Goal: Task Accomplishment & Management: Manage account settings

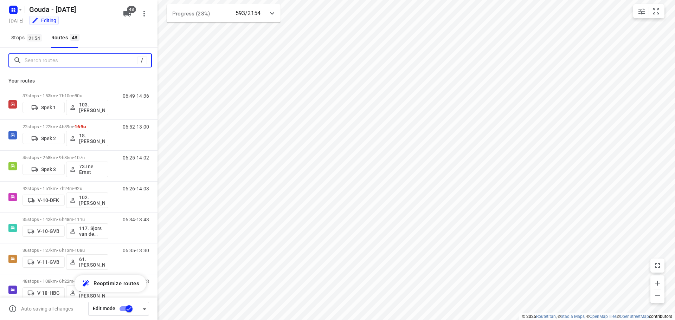
click at [54, 58] on input "Search routes" at bounding box center [81, 60] width 113 height 11
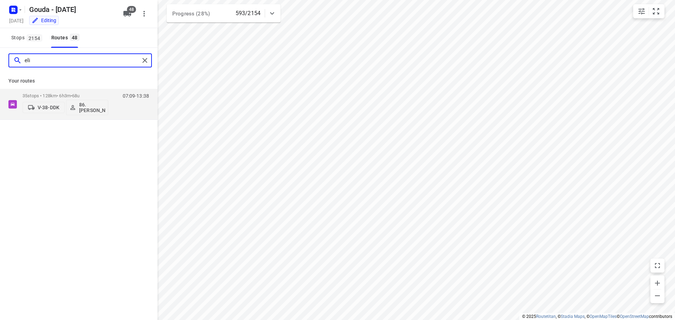
type input "eli"
click at [59, 91] on div "35 stops • 128km • 6h3m • 68u V-38-DDK 86.Elisabeth Roos-Ernst" at bounding box center [66, 104] width 86 height 29
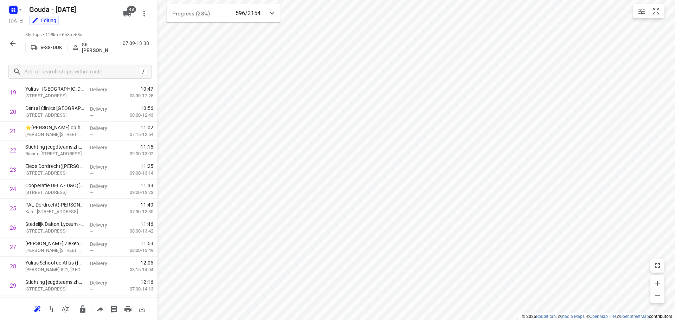
scroll to position [518, 0]
click at [15, 49] on button "button" at bounding box center [13, 44] width 14 height 14
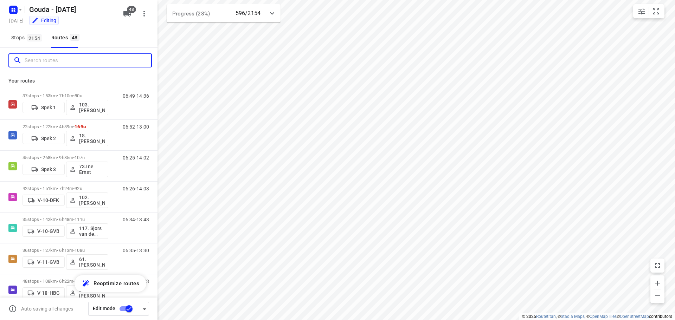
click at [53, 62] on input "Search routes" at bounding box center [88, 60] width 127 height 11
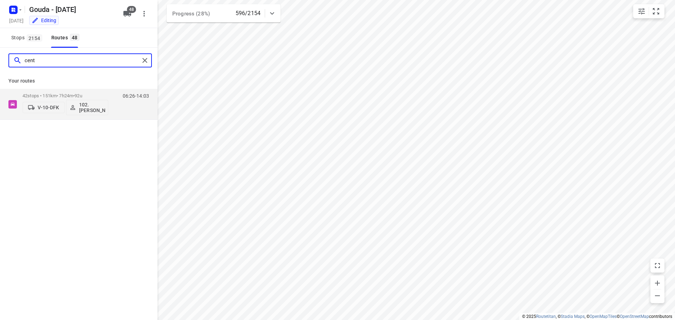
type input "cent"
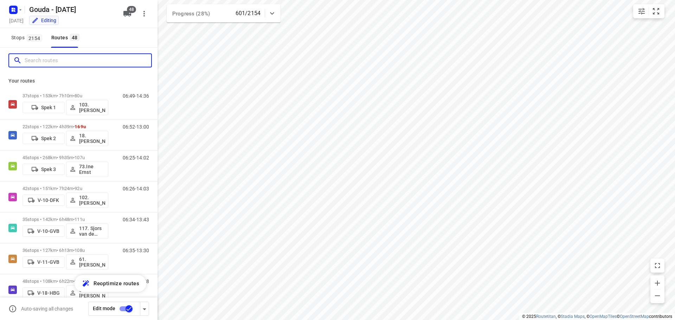
click at [60, 57] on input "Search routes" at bounding box center [88, 60] width 127 height 11
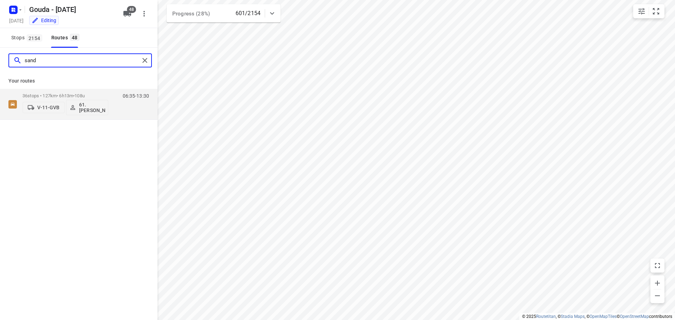
type input "sand"
click at [67, 96] on p "36 stops • 127km • 6h13m • 108u" at bounding box center [66, 95] width 86 height 5
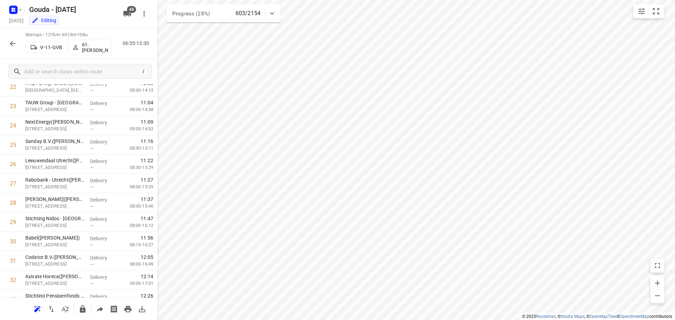
scroll to position [537, 0]
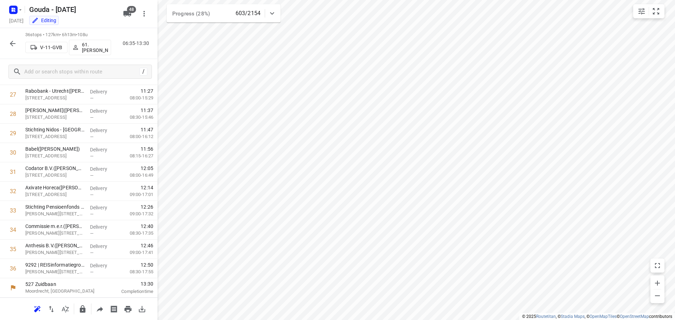
click at [14, 44] on icon "button" at bounding box center [12, 43] width 8 height 8
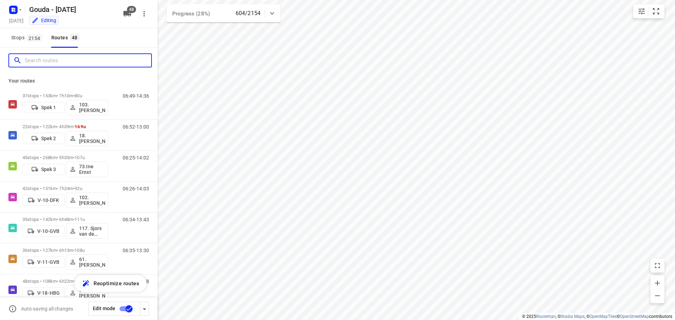
click at [46, 66] on input "Search routes" at bounding box center [88, 60] width 127 height 11
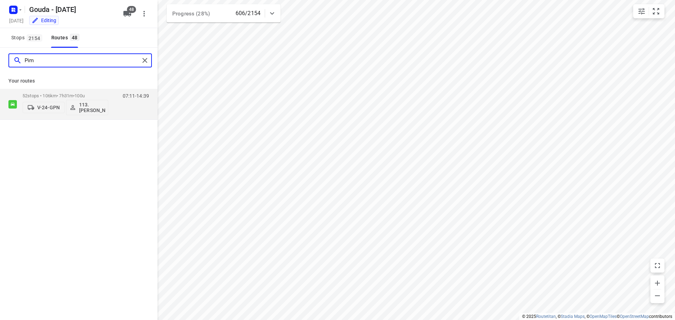
type input "Pim"
click at [75, 95] on span "•" at bounding box center [73, 95] width 1 height 5
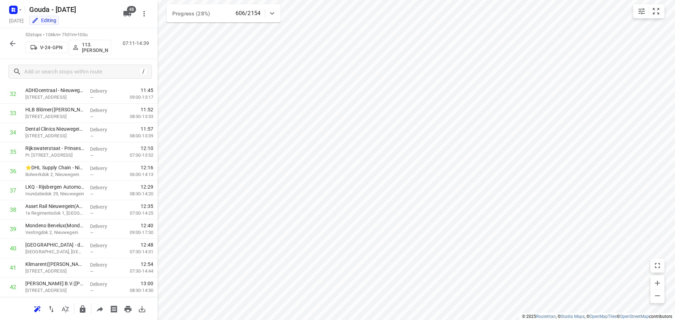
scroll to position [847, 0]
click at [15, 41] on icon "button" at bounding box center [12, 43] width 8 height 8
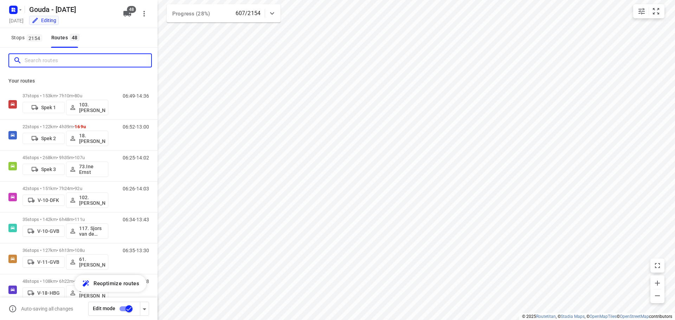
click at [54, 63] on input "Search routes" at bounding box center [88, 60] width 127 height 11
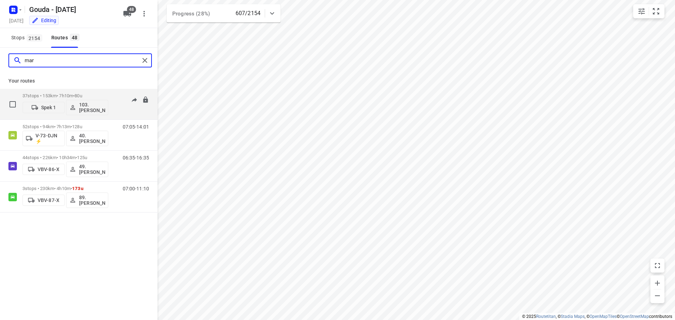
type input "mar"
click at [62, 96] on p "37 stops • 153km • 7h10m • 80u" at bounding box center [66, 95] width 86 height 5
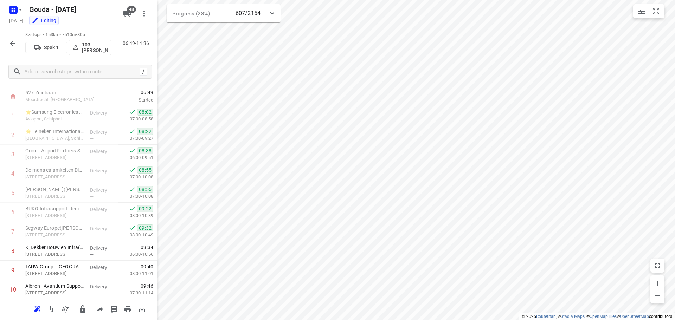
scroll to position [557, 0]
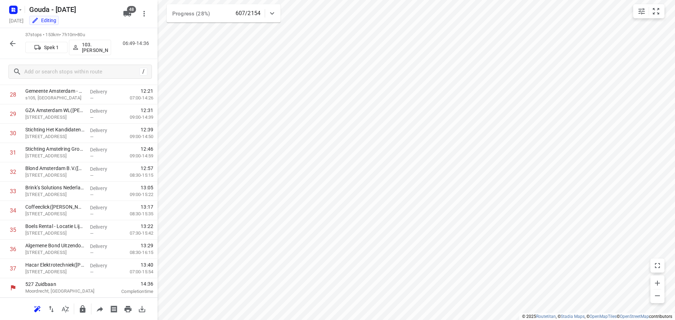
click at [12, 40] on icon "button" at bounding box center [12, 43] width 8 height 8
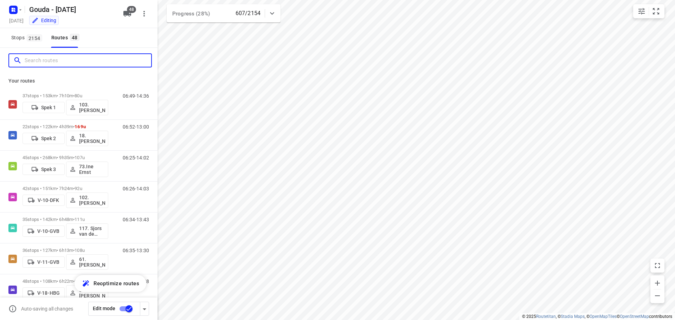
click at [49, 58] on input "Search routes" at bounding box center [88, 60] width 127 height 11
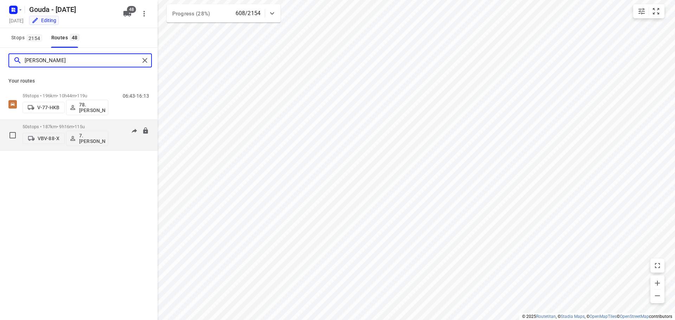
type input "jesse"
click at [43, 124] on p "50 stops • 187km • 9h16m • 115u" at bounding box center [66, 126] width 86 height 5
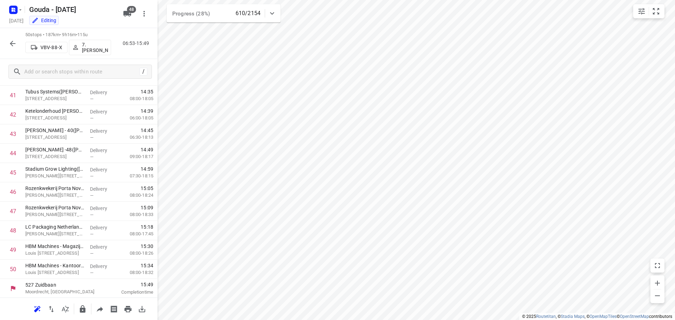
scroll to position [808, 0]
click at [9, 40] on icon "button" at bounding box center [12, 43] width 8 height 8
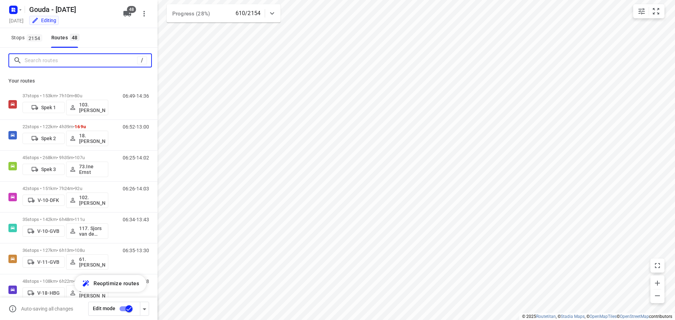
click at [51, 64] on input "Search routes" at bounding box center [81, 60] width 113 height 11
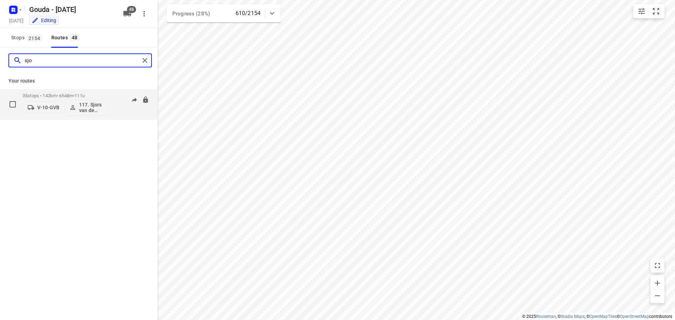
type input "sjo"
click at [53, 95] on p "35 stops • 142km • 6h48m • 111u" at bounding box center [66, 95] width 86 height 5
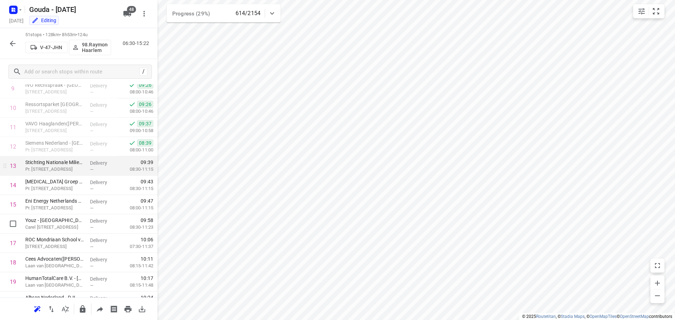
scroll to position [194, 0]
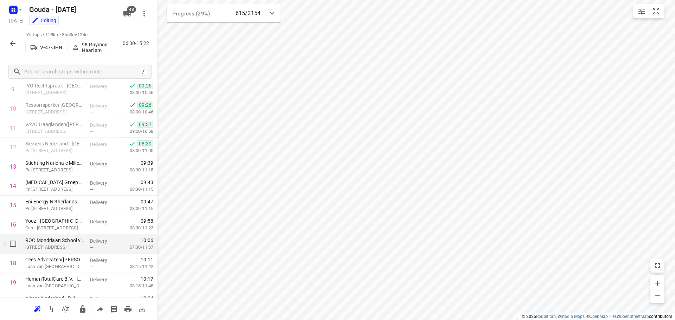
click at [90, 248] on span "—" at bounding box center [92, 247] width 4 height 5
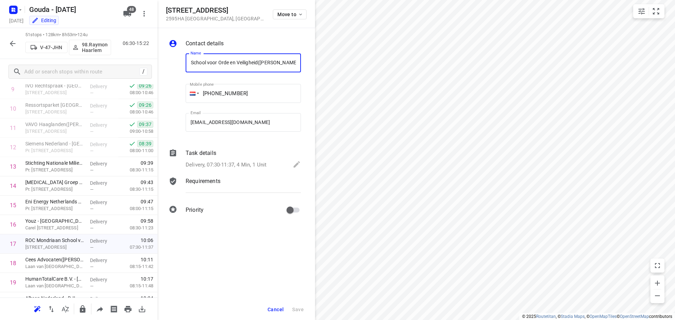
scroll to position [0, 0]
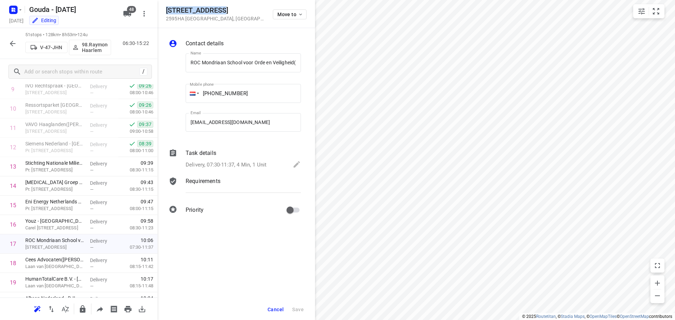
drag, startPoint x: 223, startPoint y: 10, endPoint x: 166, endPoint y: 8, distance: 57.3
click at [166, 8] on h5 "Helenastraat 11" at bounding box center [215, 10] width 98 height 8
copy h5 "Helenastraat 11"
click at [9, 42] on icon "button" at bounding box center [12, 43] width 8 height 8
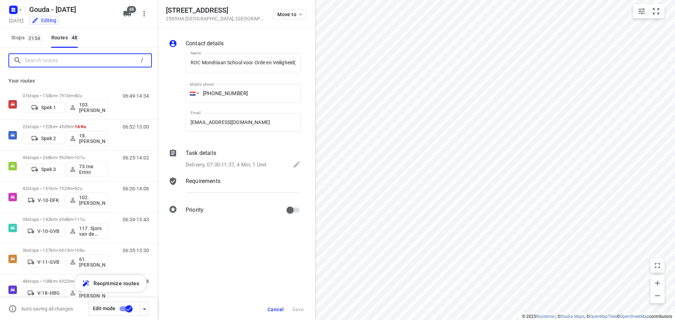
click at [85, 58] on input "Search routes" at bounding box center [81, 60] width 113 height 11
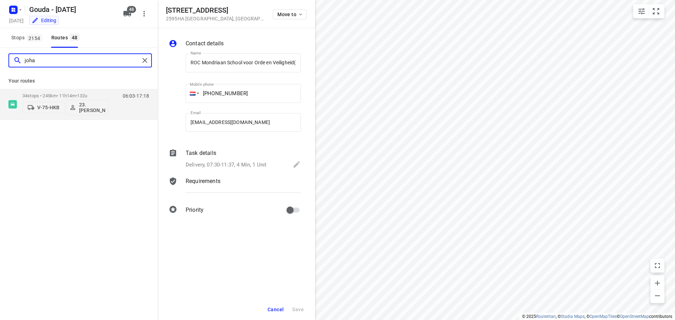
type input "joha"
click at [276, 309] on span "Cancel" at bounding box center [276, 310] width 16 height 6
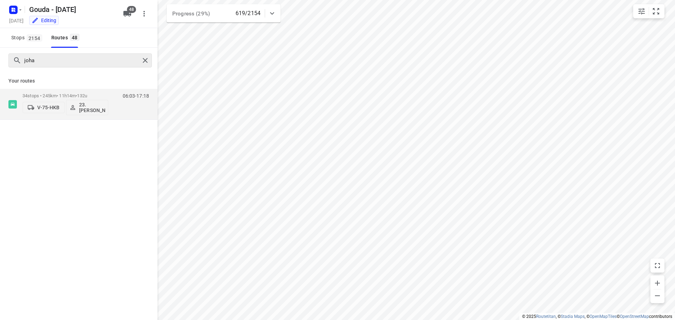
click at [148, 65] on div at bounding box center [146, 60] width 13 height 11
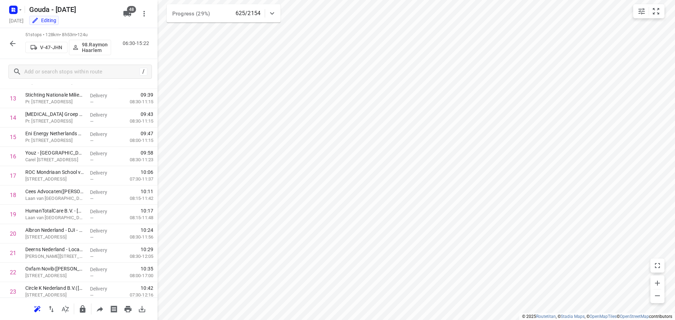
scroll to position [264, 0]
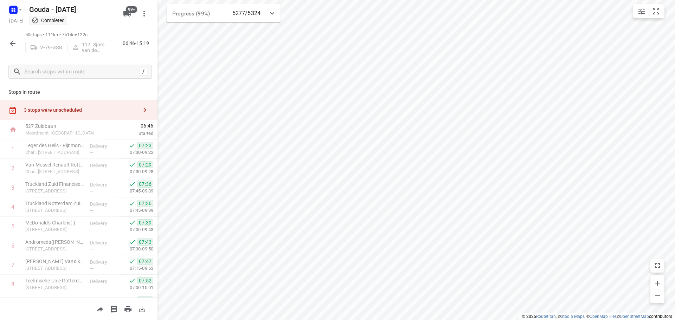
scroll to position [70, 0]
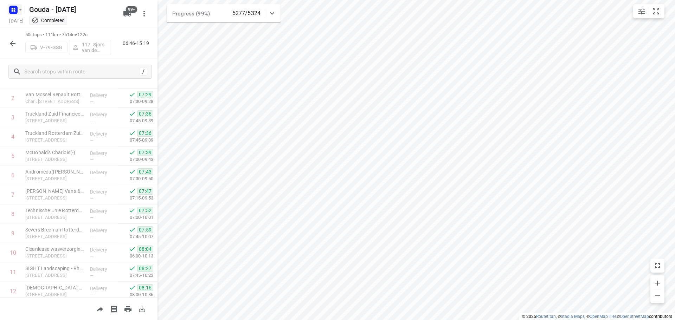
click at [14, 13] on rect "button" at bounding box center [13, 10] width 8 height 8
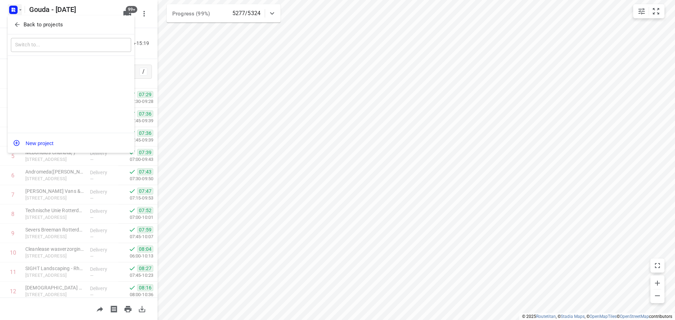
click at [16, 21] on icon "button" at bounding box center [17, 24] width 7 height 7
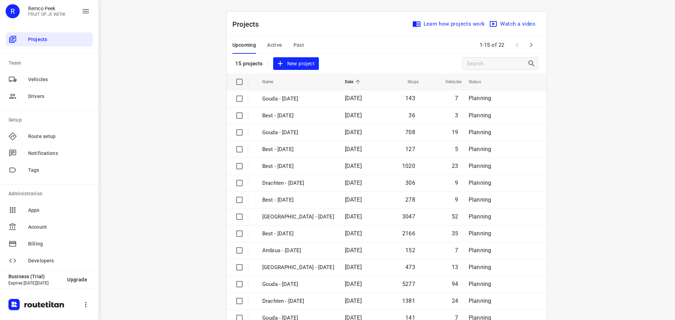
click at [277, 44] on span "Active" at bounding box center [274, 45] width 15 height 9
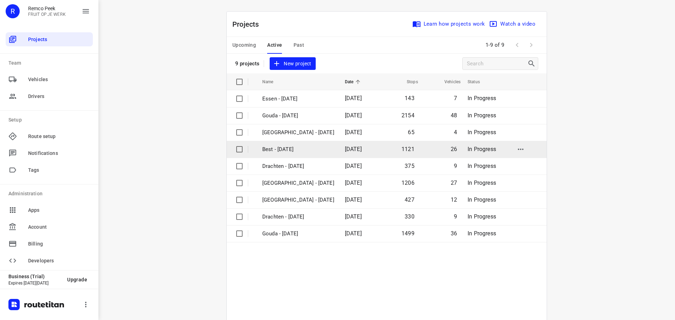
click at [287, 147] on p "Best - [DATE]" at bounding box center [298, 150] width 72 height 8
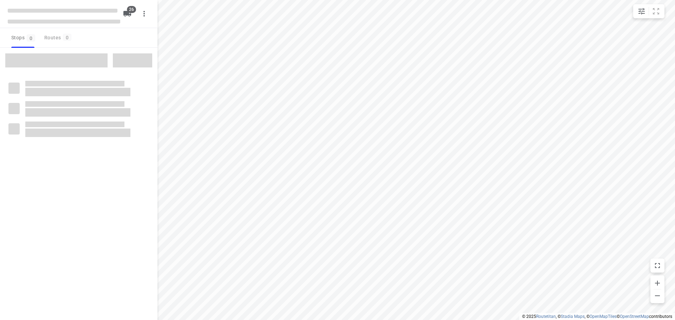
checkbox input "true"
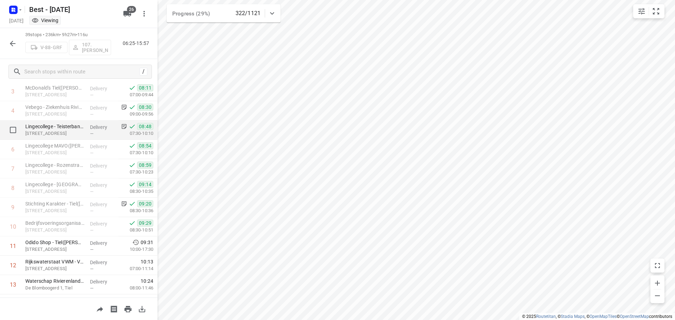
scroll to position [105, 0]
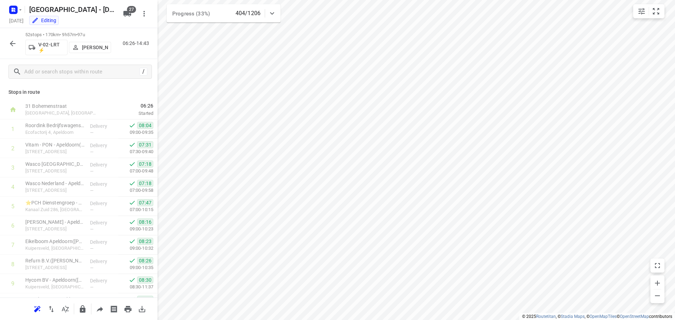
click at [15, 8] on rect "button" at bounding box center [13, 10] width 8 height 8
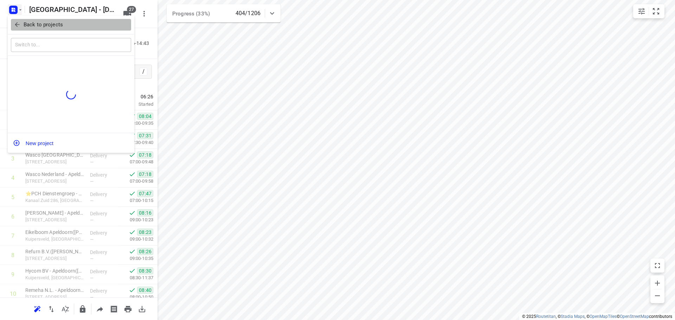
click at [21, 21] on span "Back to projects" at bounding box center [71, 25] width 115 height 8
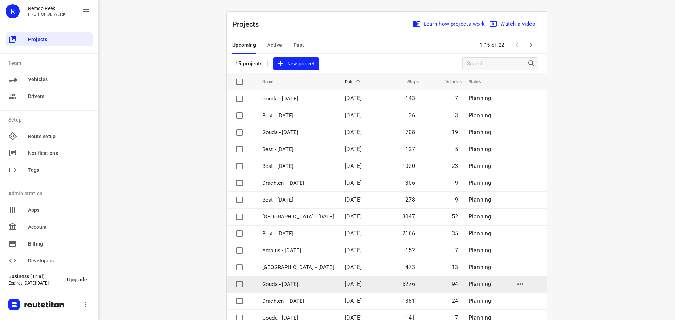
click at [291, 282] on p "Gouda - [DATE]" at bounding box center [298, 285] width 72 height 8
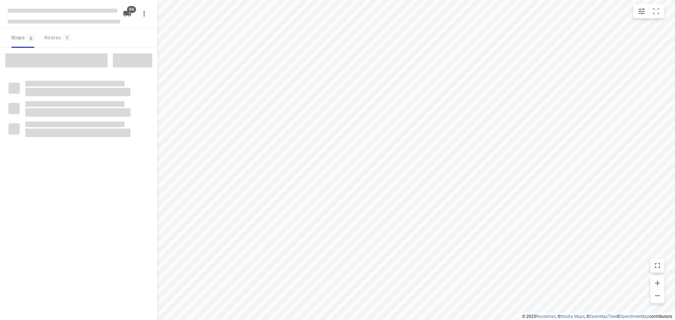
checkbox input "true"
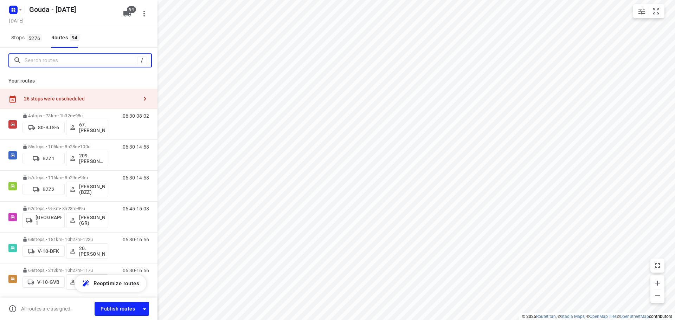
click at [87, 59] on input "Search routes" at bounding box center [81, 60] width 113 height 11
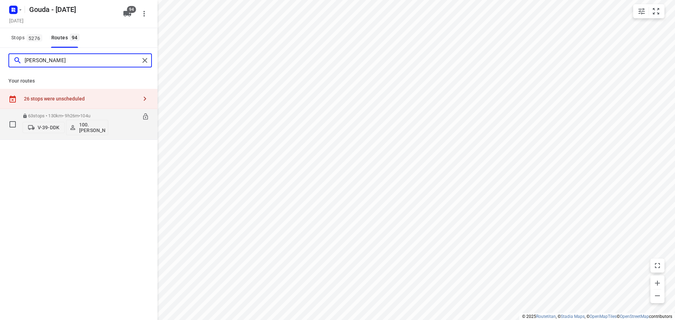
type input "[PERSON_NAME]"
click at [78, 114] on p "63 stops • 130km • 9h26m • 104u" at bounding box center [66, 115] width 86 height 5
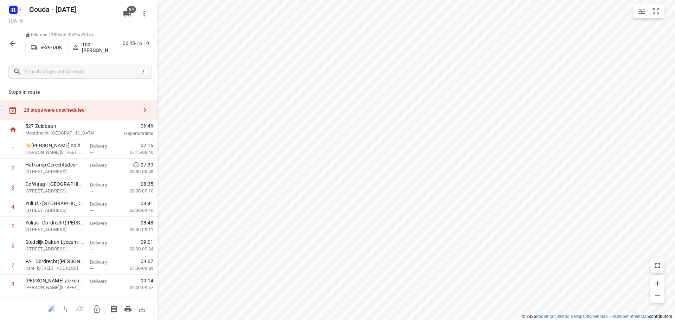
click at [19, 44] on button "button" at bounding box center [13, 44] width 14 height 14
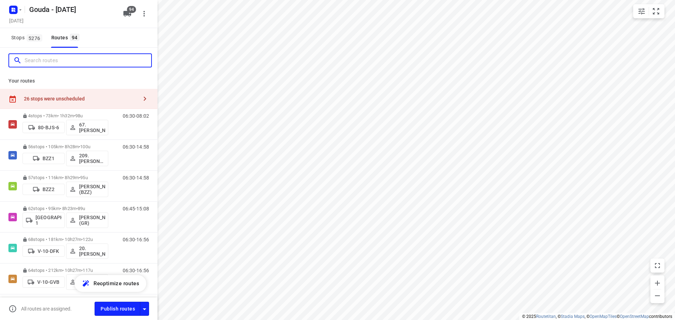
click at [42, 62] on input "Search routes" at bounding box center [88, 60] width 127 height 11
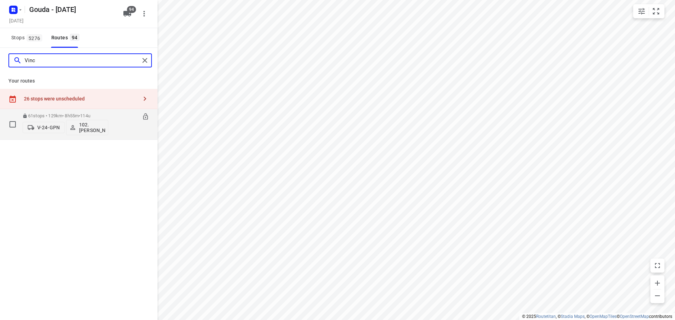
type input "Vinc"
click at [40, 114] on p "61 stops • 129km • 8h55m • 114u" at bounding box center [66, 115] width 86 height 5
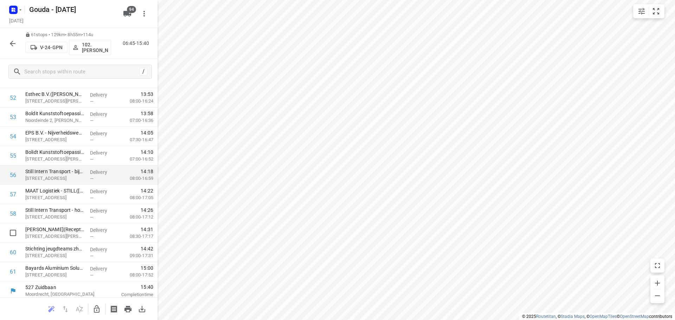
scroll to position [1041, 0]
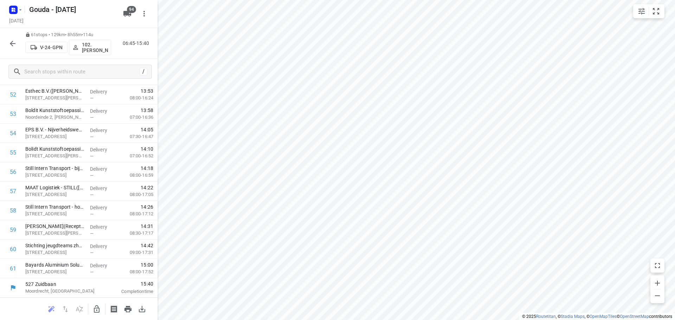
click at [15, 40] on icon "button" at bounding box center [12, 43] width 8 height 8
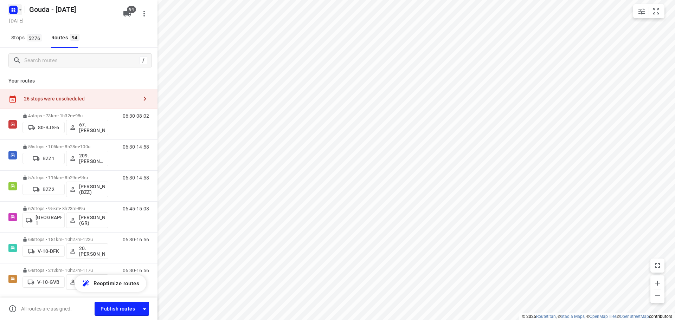
click at [15, 9] on rect "button" at bounding box center [13, 10] width 8 height 8
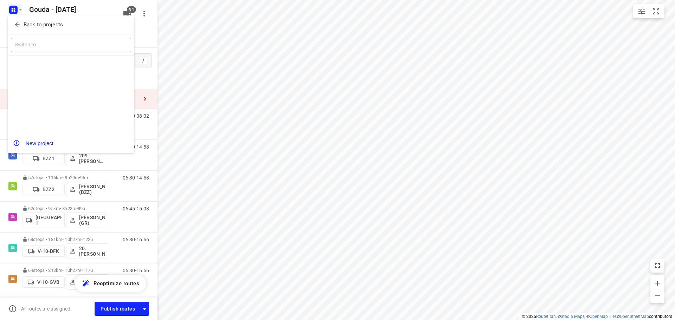
click at [21, 22] on span "Back to projects" at bounding box center [71, 25] width 115 height 8
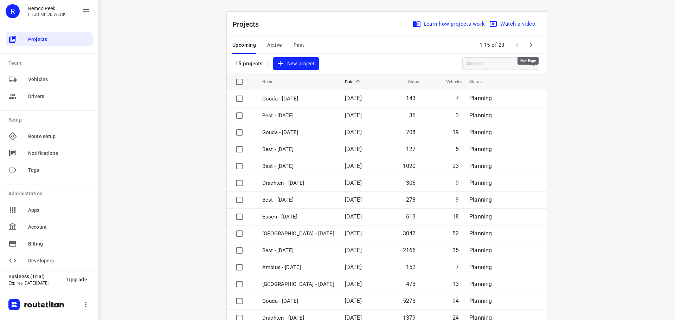
click at [529, 44] on icon "button" at bounding box center [531, 45] width 8 height 8
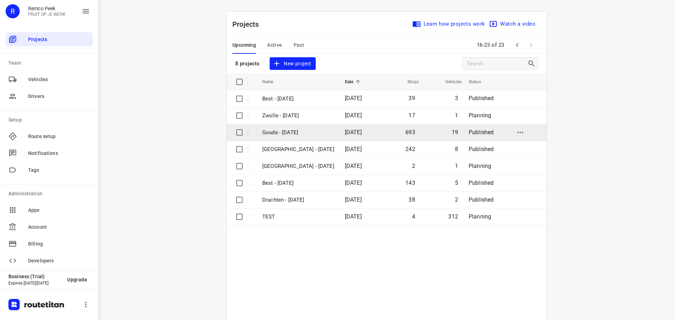
click at [345, 133] on span "[DATE]" at bounding box center [353, 132] width 17 height 7
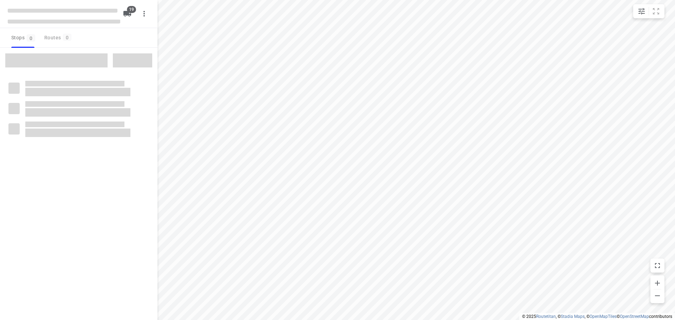
checkbox input "true"
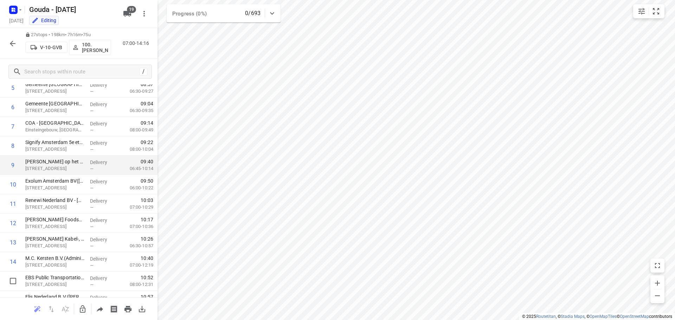
scroll to position [176, 0]
click at [15, 7] on rect "button" at bounding box center [13, 10] width 8 height 8
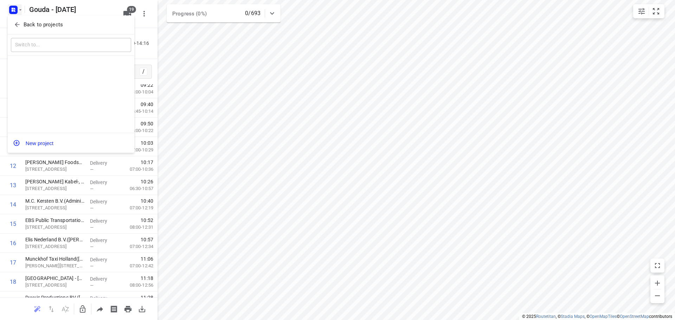
click at [19, 21] on span "Back to projects" at bounding box center [71, 25] width 115 height 8
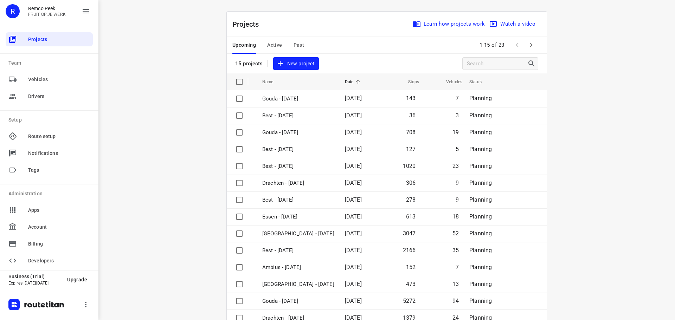
click at [269, 44] on span "Active" at bounding box center [274, 45] width 15 height 9
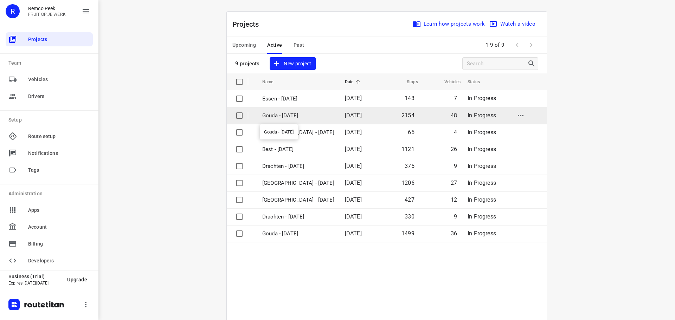
click at [284, 114] on p "Gouda - [DATE]" at bounding box center [298, 116] width 72 height 8
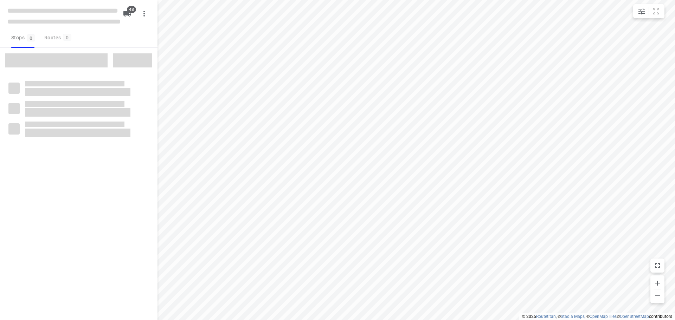
checkbox input "true"
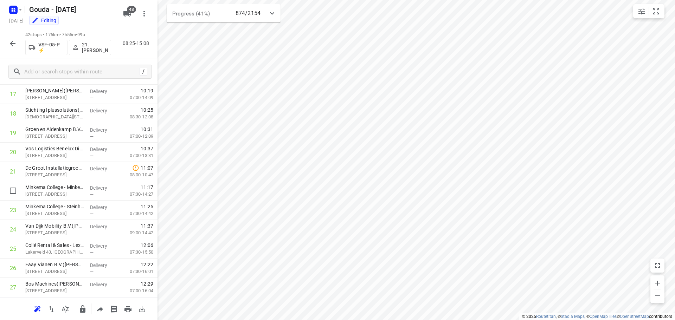
scroll to position [266, 0]
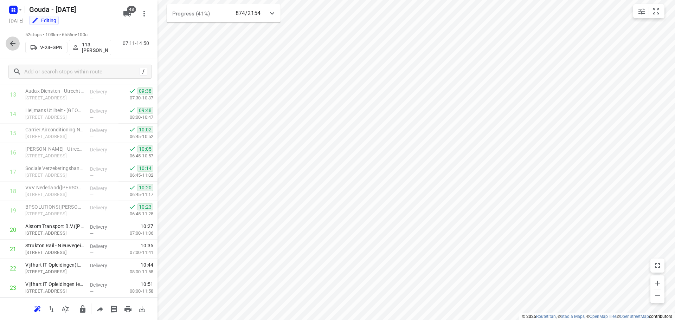
click at [12, 43] on icon "button" at bounding box center [13, 44] width 6 height 6
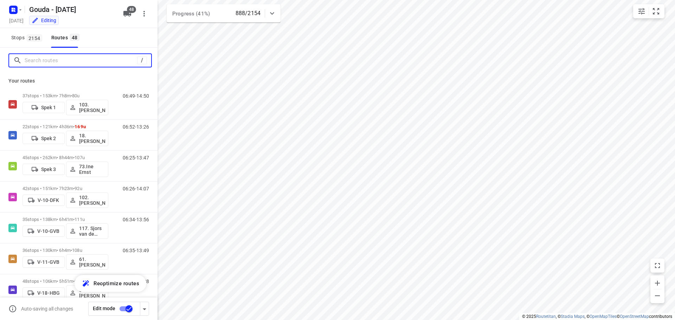
click at [54, 65] on input "Search routes" at bounding box center [81, 60] width 113 height 11
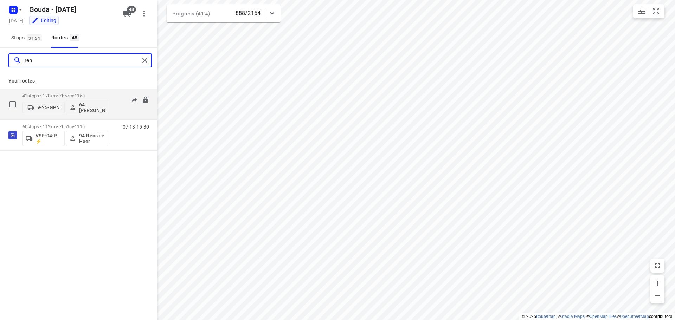
type input "ren"
click at [56, 95] on p "42 stops • 170km • 7h57m • 115u" at bounding box center [66, 95] width 86 height 5
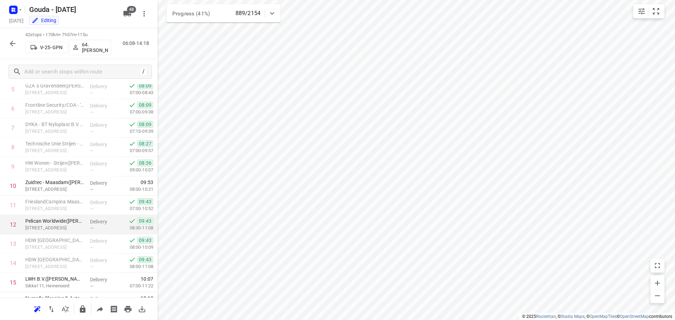
scroll to position [141, 0]
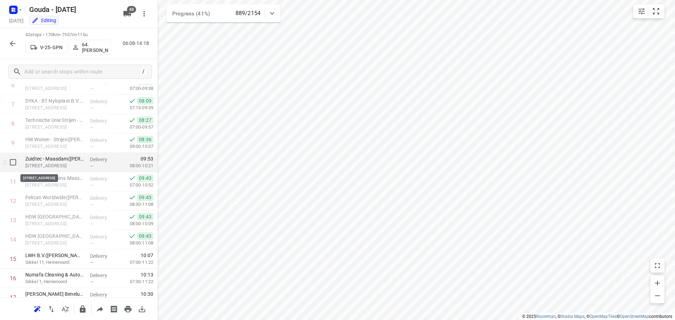
click at [71, 164] on p "[STREET_ADDRESS]" at bounding box center [54, 165] width 59 height 7
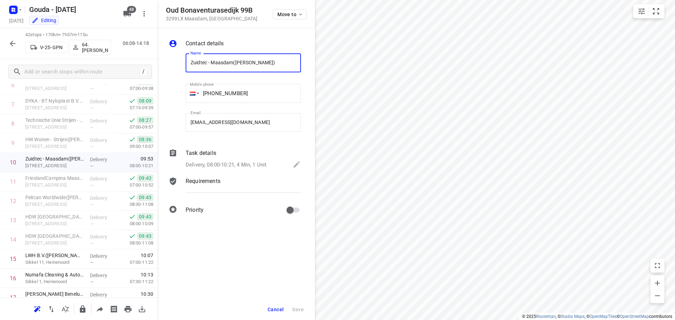
click at [244, 163] on p "Delivery, 08:00-10:21, 4 Min, 1 Unit" at bounding box center [226, 165] width 81 height 8
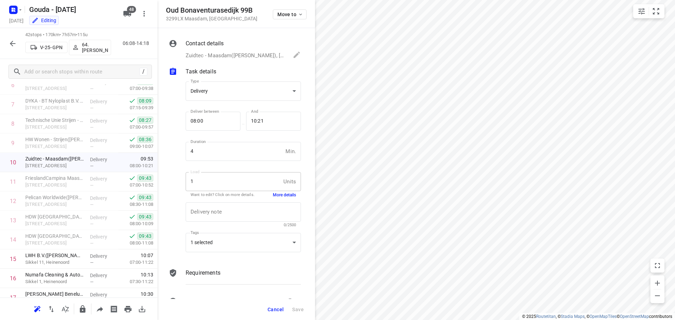
click at [286, 195] on button "More details" at bounding box center [284, 195] width 23 height 6
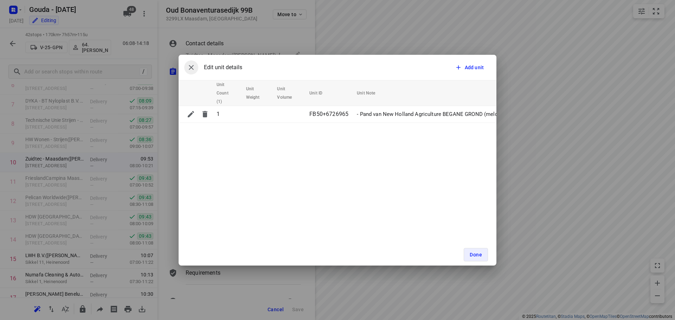
click at [189, 67] on icon "button" at bounding box center [191, 67] width 8 height 8
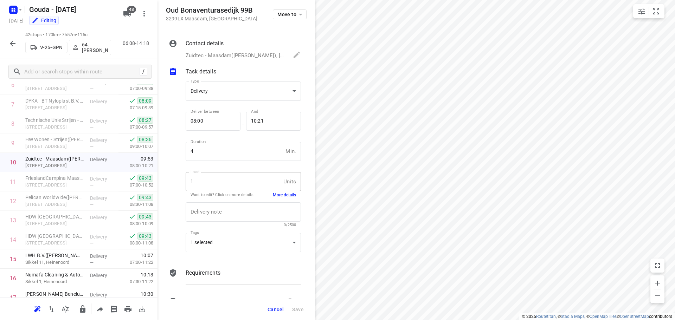
click at [271, 310] on span "Cancel" at bounding box center [276, 310] width 16 height 6
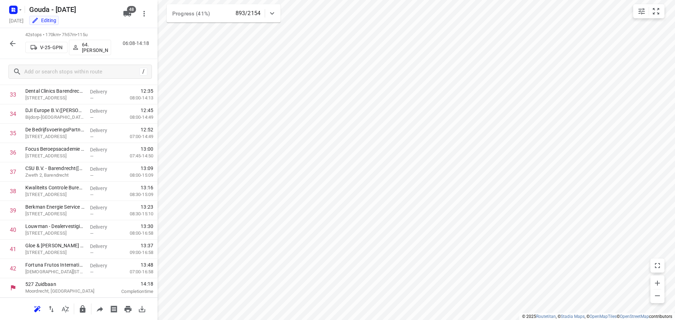
scroll to position [407, 0]
